Goal: Task Accomplishment & Management: Manage account settings

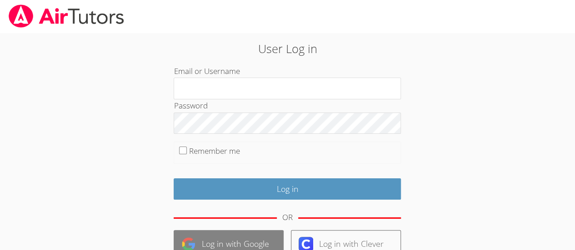
click at [223, 237] on link "Log in with Google" at bounding box center [229, 244] width 110 height 28
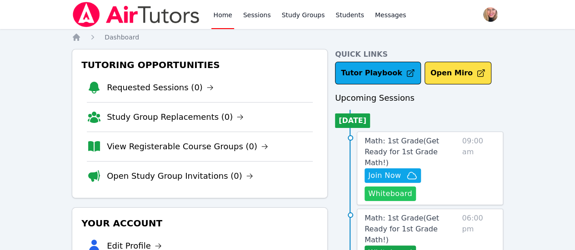
click at [387, 187] on button "Whiteboard" at bounding box center [389, 194] width 51 height 15
click at [401, 170] on span "Join Now" at bounding box center [384, 175] width 33 height 11
click at [254, 19] on link "Sessions" at bounding box center [256, 14] width 31 height 29
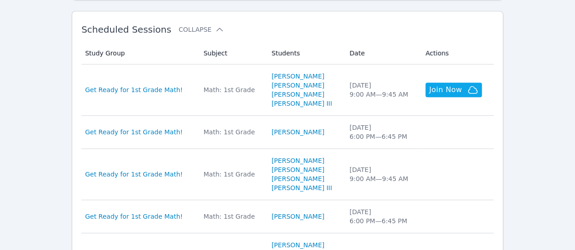
scroll to position [425, 0]
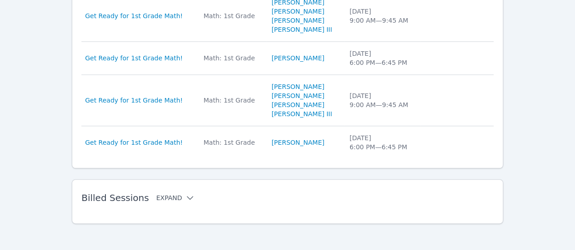
click at [185, 200] on icon at bounding box center [189, 198] width 9 height 9
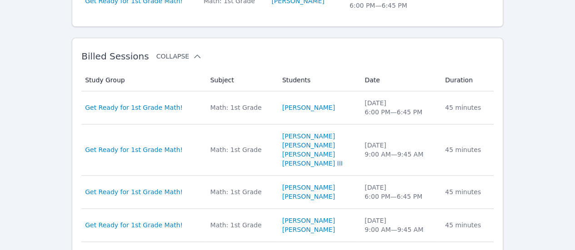
scroll to position [587, 0]
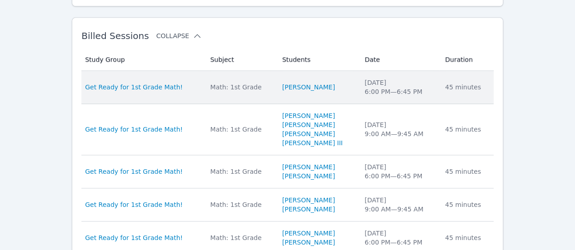
click at [178, 92] on td "Study Group Get Ready for 1st Grade Math!" at bounding box center [142, 87] width 123 height 33
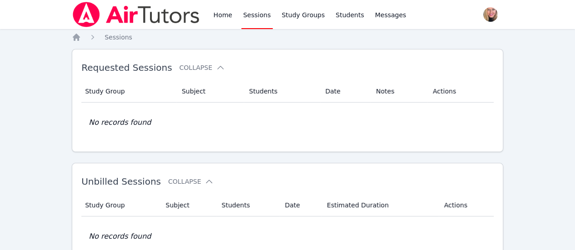
scroll to position [425, 0]
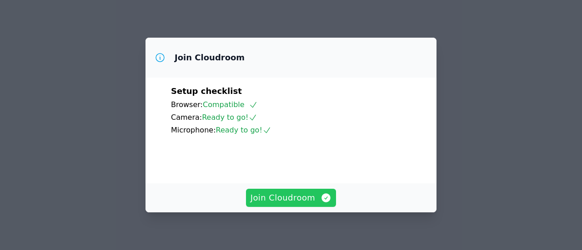
click at [273, 199] on span "Join Cloudroom" at bounding box center [290, 198] width 81 height 13
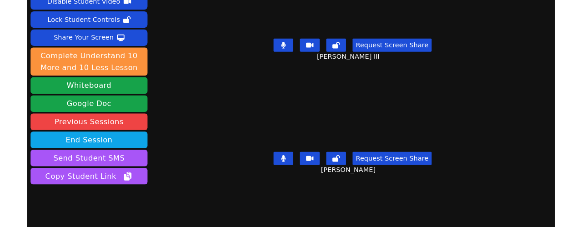
scroll to position [42, 0]
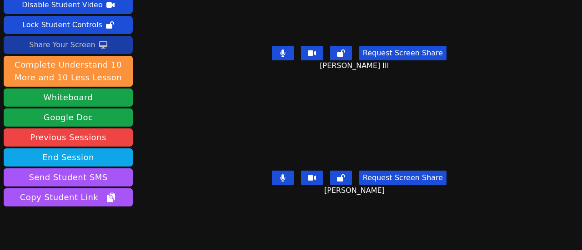
click at [88, 42] on div "Share Your Screen" at bounding box center [62, 45] width 66 height 15
click at [65, 43] on div "Share Your Screen" at bounding box center [62, 45] width 66 height 15
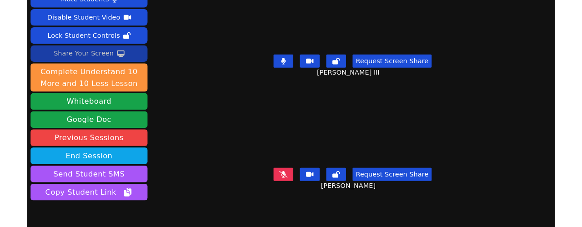
scroll to position [29, 0]
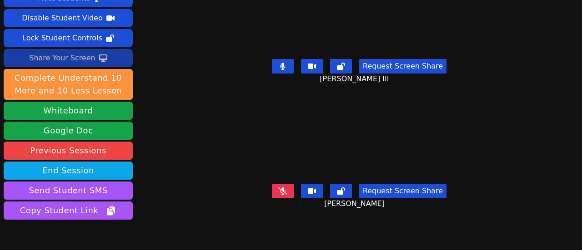
click at [101, 55] on icon at bounding box center [103, 58] width 8 height 7
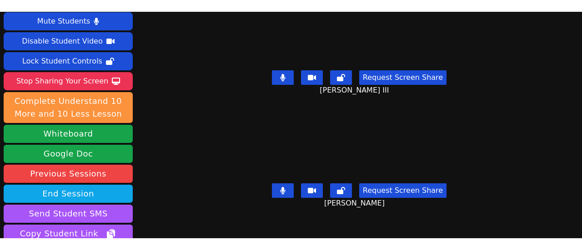
scroll to position [15, 0]
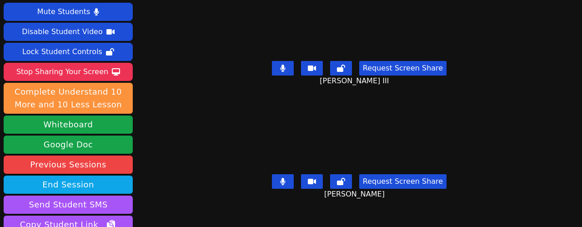
click at [283, 66] on icon at bounding box center [282, 68] width 5 height 7
click at [280, 67] on icon at bounding box center [282, 68] width 5 height 7
click at [280, 65] on icon at bounding box center [282, 68] width 5 height 7
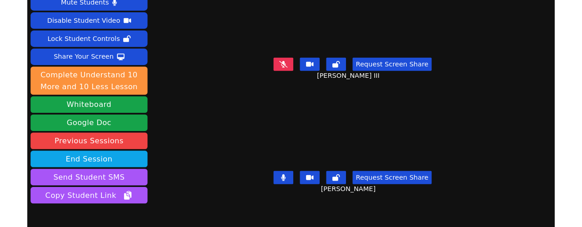
scroll to position [25, 0]
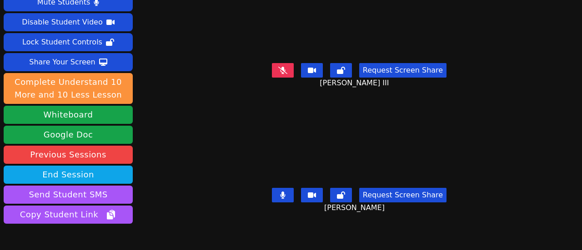
click at [284, 63] on button at bounding box center [283, 70] width 22 height 15
click at [282, 67] on icon at bounding box center [282, 70] width 5 height 7
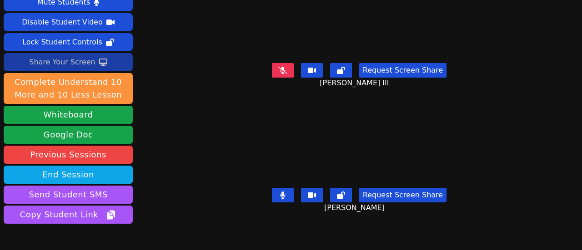
click at [86, 62] on div "Share Your Screen" at bounding box center [62, 62] width 66 height 15
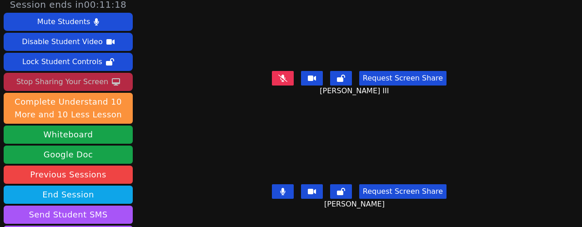
scroll to position [0, 0]
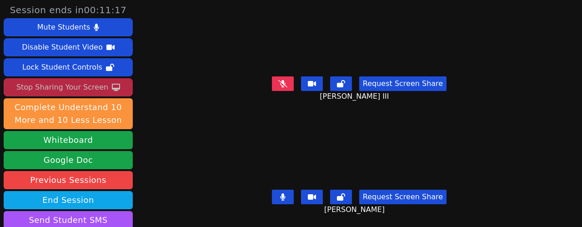
click at [278, 82] on icon at bounding box center [282, 83] width 9 height 7
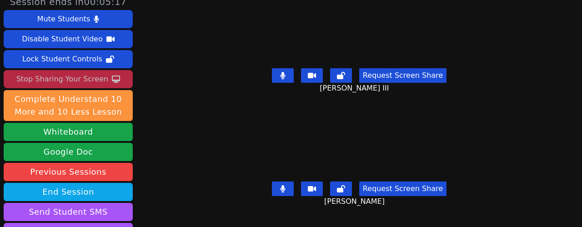
scroll to position [7, 0]
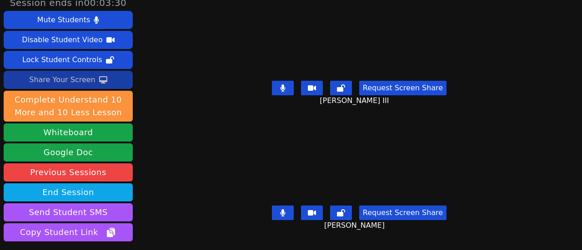
click at [99, 77] on icon at bounding box center [103, 79] width 8 height 7
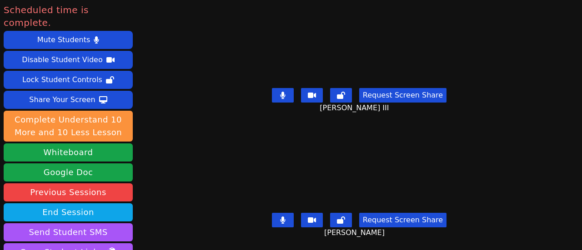
scroll to position [0, 0]
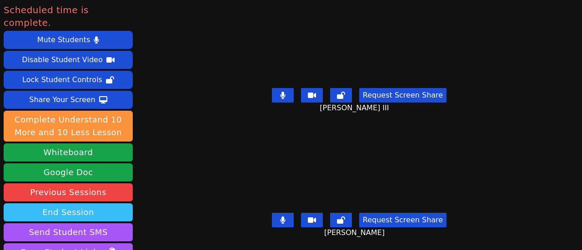
click at [116, 204] on button "End Session" at bounding box center [68, 213] width 129 height 18
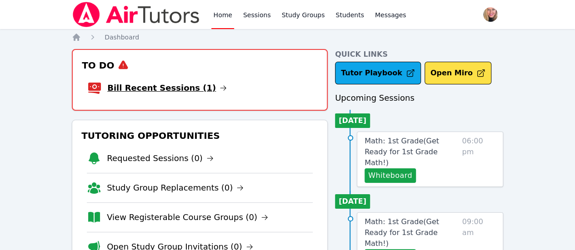
click at [190, 89] on link "Bill Recent Sessions (1)" at bounding box center [166, 88] width 119 height 13
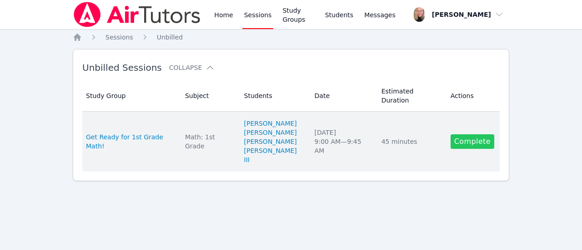
click at [470, 134] on link "Complete" at bounding box center [472, 141] width 44 height 15
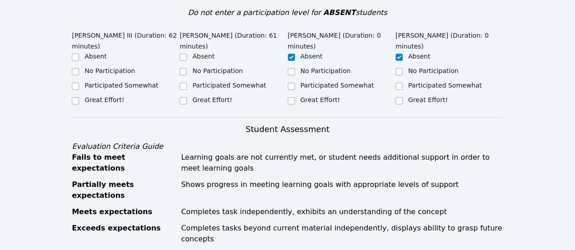
scroll to position [219, 0]
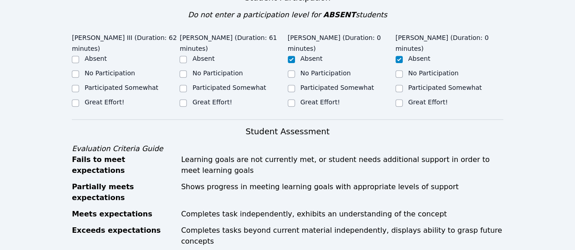
click at [95, 104] on label "Great Effort!" at bounding box center [105, 102] width 40 height 7
click at [79, 104] on input "Great Effort!" at bounding box center [75, 102] width 7 height 7
checkbox input "true"
click at [197, 99] on label "Great Effort!" at bounding box center [212, 102] width 40 height 7
click at [187, 99] on input "Great Effort!" at bounding box center [182, 102] width 7 height 7
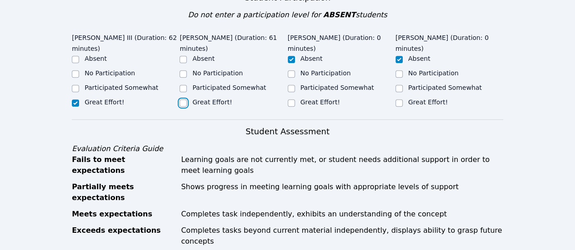
checkbox input "true"
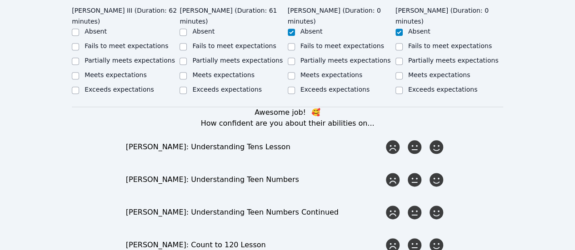
scroll to position [465, 0]
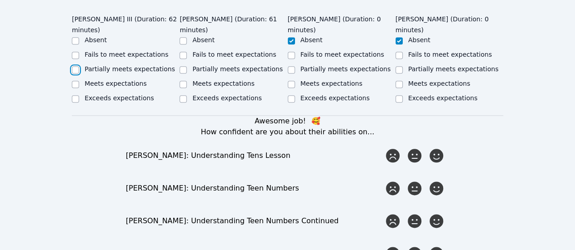
click at [75, 66] on input "Partially meets expectations" at bounding box center [75, 69] width 7 height 7
checkbox input "true"
click at [182, 66] on input "Partially meets expectations" at bounding box center [182, 69] width 7 height 7
checkbox input "true"
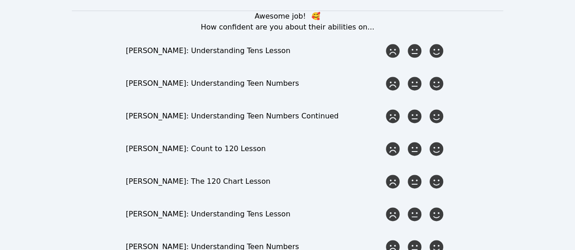
scroll to position [566, 0]
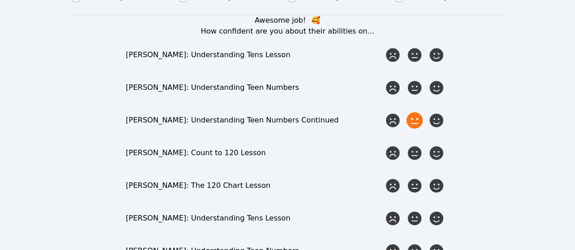
click at [413, 112] on icon at bounding box center [414, 120] width 16 height 16
click at [0, 0] on input "radio" at bounding box center [0, 0] width 0 height 0
click at [412, 80] on icon at bounding box center [414, 88] width 16 height 16
click at [0, 0] on input "radio" at bounding box center [0, 0] width 0 height 0
click at [410, 47] on icon at bounding box center [414, 55] width 16 height 16
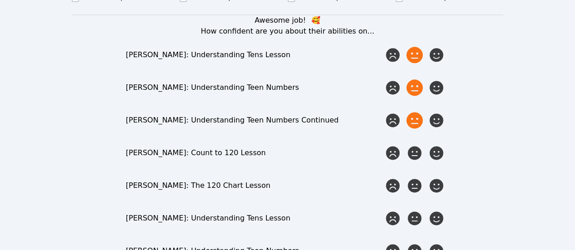
click at [0, 0] on input "radio" at bounding box center [0, 0] width 0 height 0
click at [411, 145] on icon at bounding box center [414, 153] width 16 height 16
click at [0, 0] on input "radio" at bounding box center [0, 0] width 0 height 0
click at [413, 178] on icon at bounding box center [414, 186] width 16 height 16
click at [0, 0] on input "radio" at bounding box center [0, 0] width 0 height 0
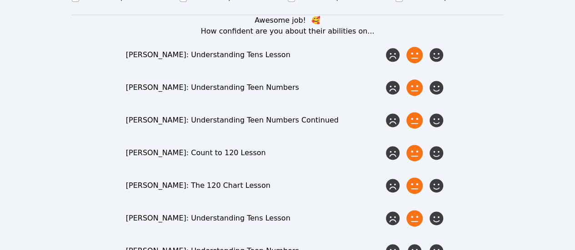
click at [414, 210] on icon at bounding box center [414, 218] width 16 height 16
click at [0, 0] on input "radio" at bounding box center [0, 0] width 0 height 0
click at [417, 243] on icon at bounding box center [414, 251] width 16 height 16
click at [0, 0] on input "radio" at bounding box center [0, 0] width 0 height 0
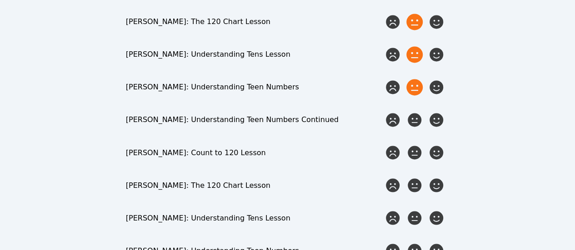
scroll to position [735, 0]
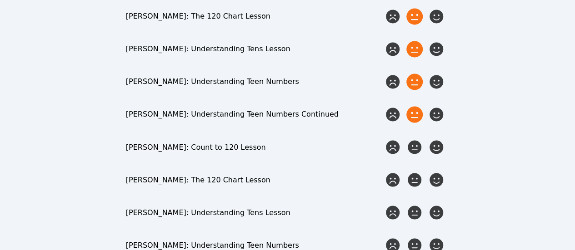
click at [417, 106] on icon at bounding box center [414, 114] width 16 height 16
click at [0, 0] on input "radio" at bounding box center [0, 0] width 0 height 0
click at [412, 138] on div at bounding box center [414, 147] width 18 height 18
click at [0, 0] on input "radio" at bounding box center [0, 0] width 0 height 0
click at [414, 172] on icon at bounding box center [414, 180] width 16 height 16
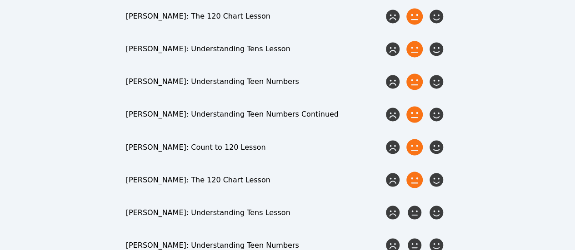
click at [0, 0] on input "radio" at bounding box center [0, 0] width 0 height 0
click at [414, 204] on icon at bounding box center [414, 212] width 16 height 16
click at [0, 0] on input "radio" at bounding box center [0, 0] width 0 height 0
click at [418, 237] on icon at bounding box center [414, 245] width 16 height 16
click at [0, 0] on input "radio" at bounding box center [0, 0] width 0 height 0
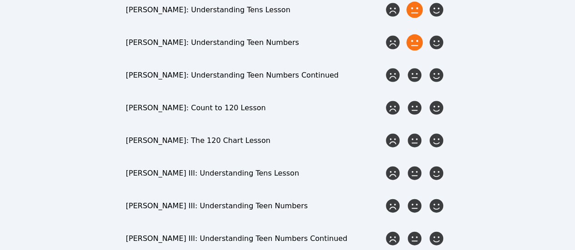
scroll to position [941, 0]
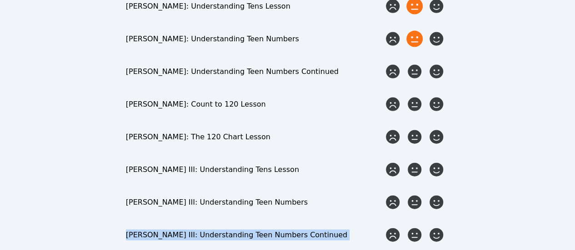
drag, startPoint x: 496, startPoint y: 166, endPoint x: 489, endPoint y: 158, distance: 11.3
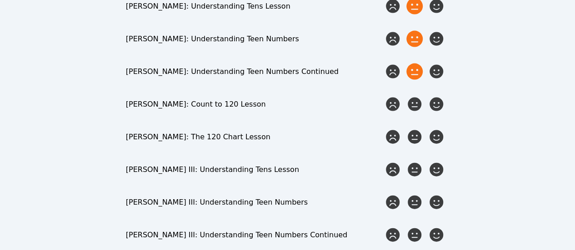
click at [414, 64] on icon at bounding box center [414, 72] width 16 height 16
click at [0, 0] on input "radio" at bounding box center [0, 0] width 0 height 0
click at [413, 96] on icon at bounding box center [414, 104] width 16 height 16
click at [0, 0] on input "radio" at bounding box center [0, 0] width 0 height 0
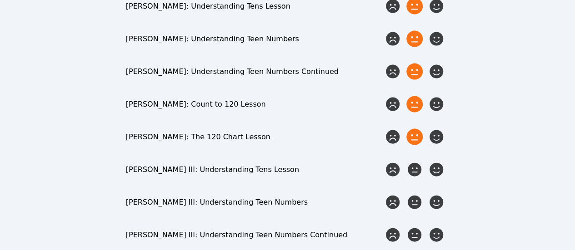
click at [415, 129] on icon at bounding box center [414, 137] width 16 height 16
click at [0, 0] on input "radio" at bounding box center [0, 0] width 0 height 0
click at [416, 162] on icon at bounding box center [414, 170] width 16 height 16
click at [0, 0] on input "radio" at bounding box center [0, 0] width 0 height 0
click at [415, 194] on icon at bounding box center [414, 202] width 16 height 16
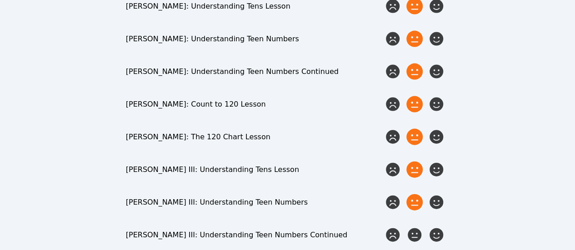
click at [0, 0] on input "radio" at bounding box center [0, 0] width 0 height 0
click at [413, 227] on icon at bounding box center [414, 235] width 16 height 16
click at [0, 0] on input "radio" at bounding box center [0, 0] width 0 height 0
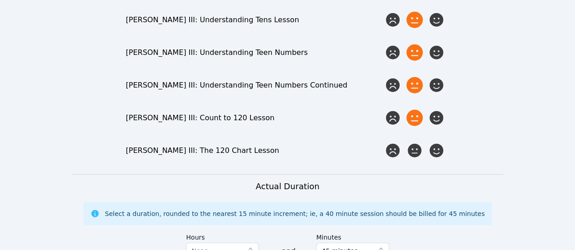
scroll to position [1093, 0]
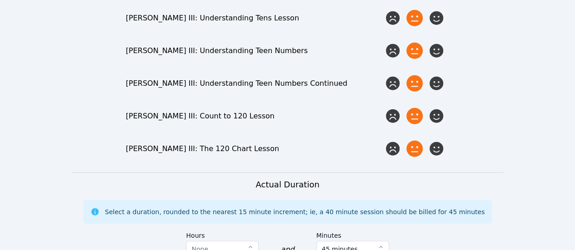
click at [414, 141] on icon at bounding box center [414, 149] width 16 height 16
click at [0, 0] on input "radio" at bounding box center [0, 0] width 0 height 0
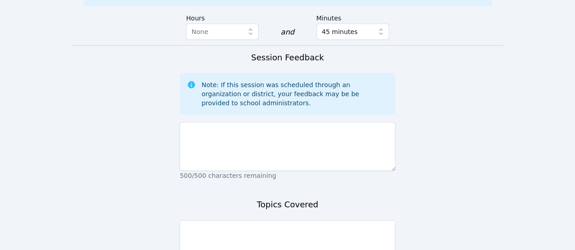
scroll to position [1338, 0]
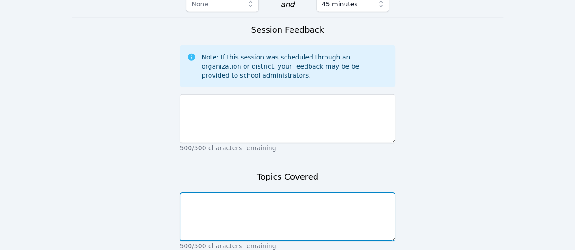
click at [305, 194] on textarea at bounding box center [286, 217] width 215 height 49
type textarea "Ten more/ten less"
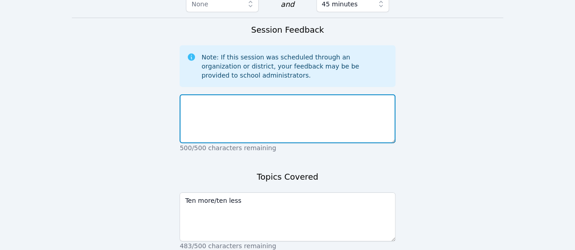
click at [291, 97] on textarea at bounding box center [286, 118] width 215 height 49
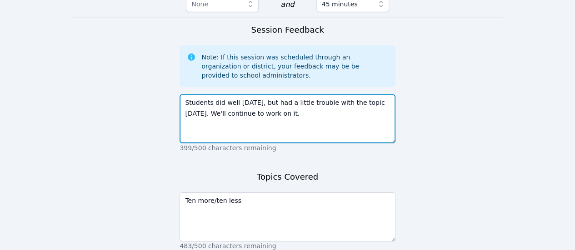
type textarea "Students did well today, but had a little trouble with the topic today. We'll c…"
